Goal: Task Accomplishment & Management: Manage account settings

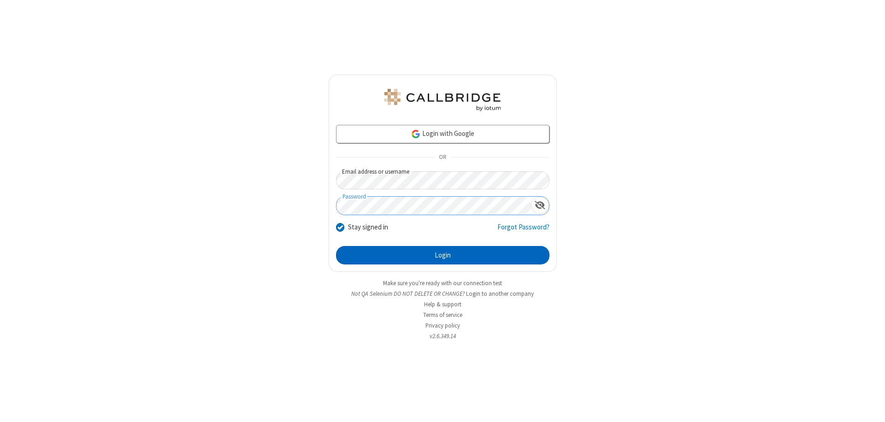
click at [442, 255] on button "Login" at bounding box center [442, 255] width 213 height 18
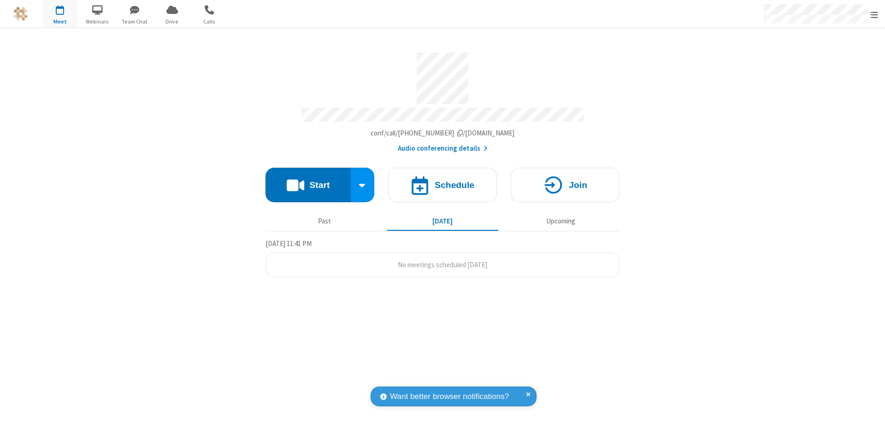
click at [874, 14] on span "Open menu" at bounding box center [874, 14] width 7 height 9
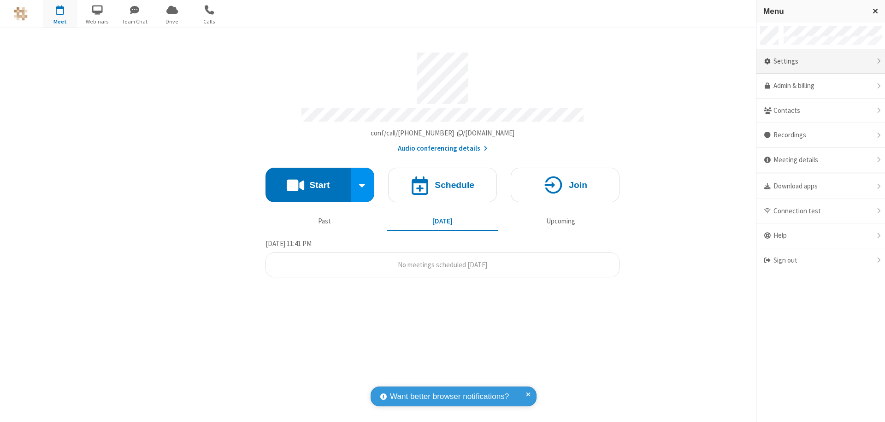
click at [820, 61] on div "Settings" at bounding box center [820, 61] width 129 height 25
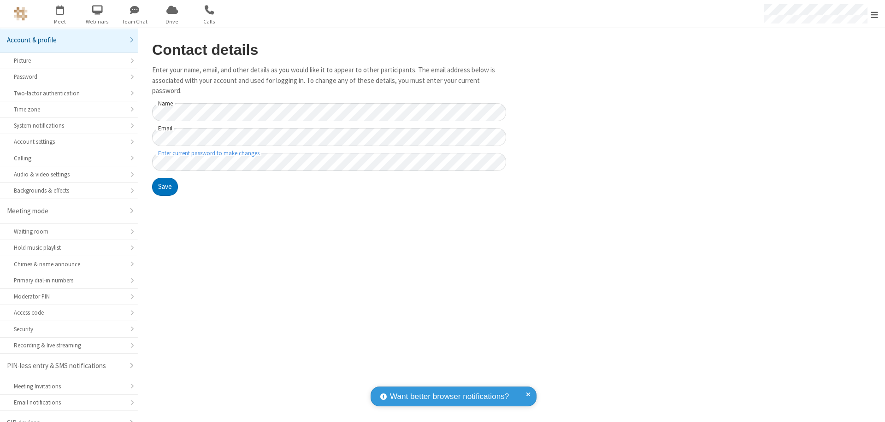
scroll to position [13, 0]
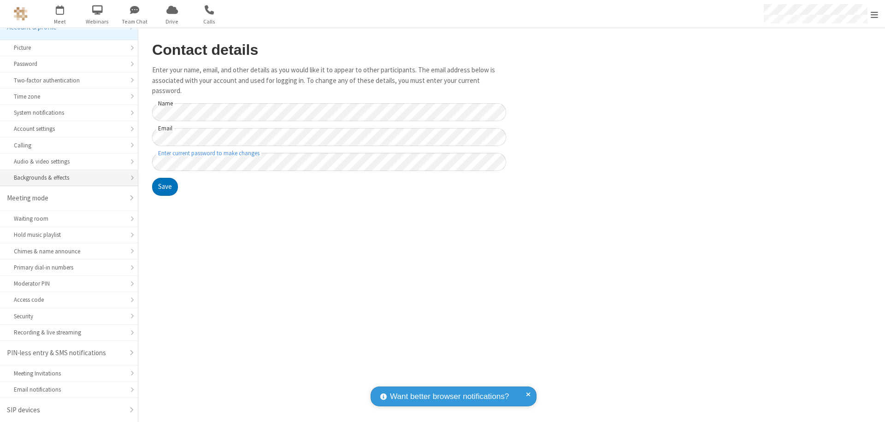
click at [65, 178] on div "Backgrounds & effects" at bounding box center [69, 177] width 110 height 9
